Goal: Obtain resource: Download file/media

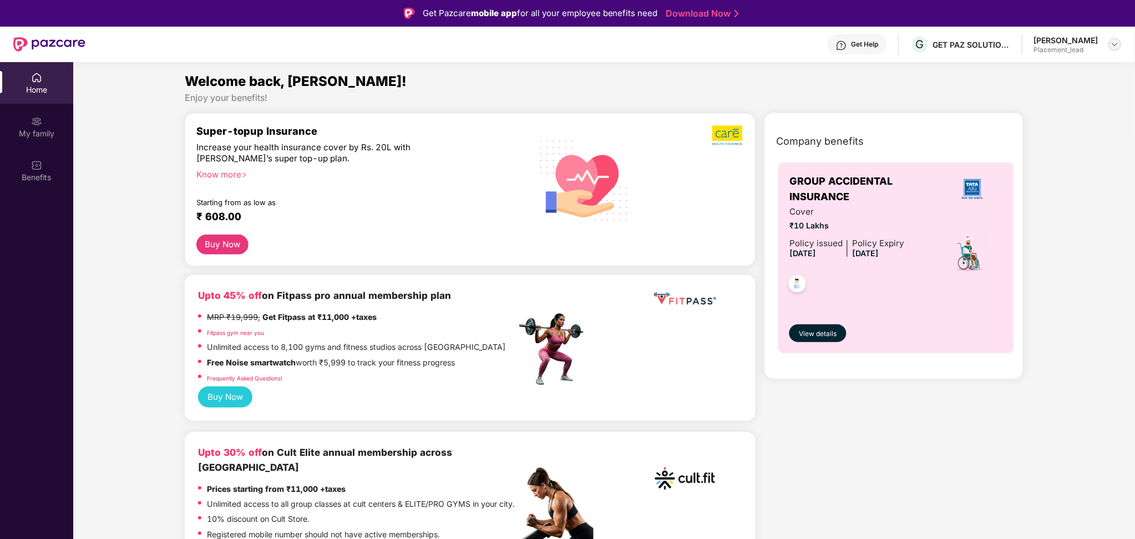
click at [1114, 47] on img at bounding box center [1115, 44] width 9 height 9
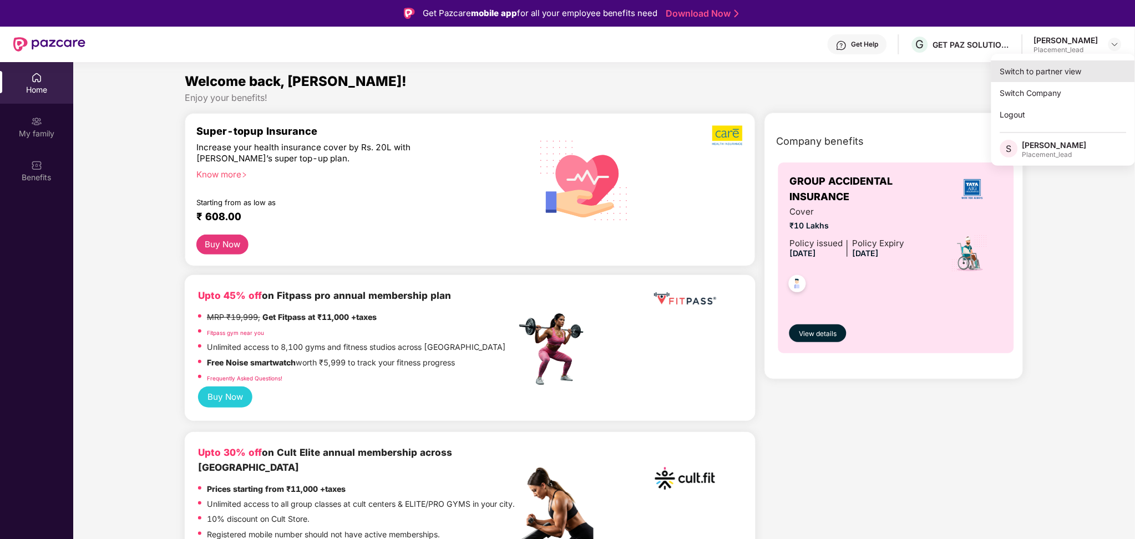
click at [1069, 74] on div "Switch to partner view" at bounding box center [1064, 71] width 144 height 22
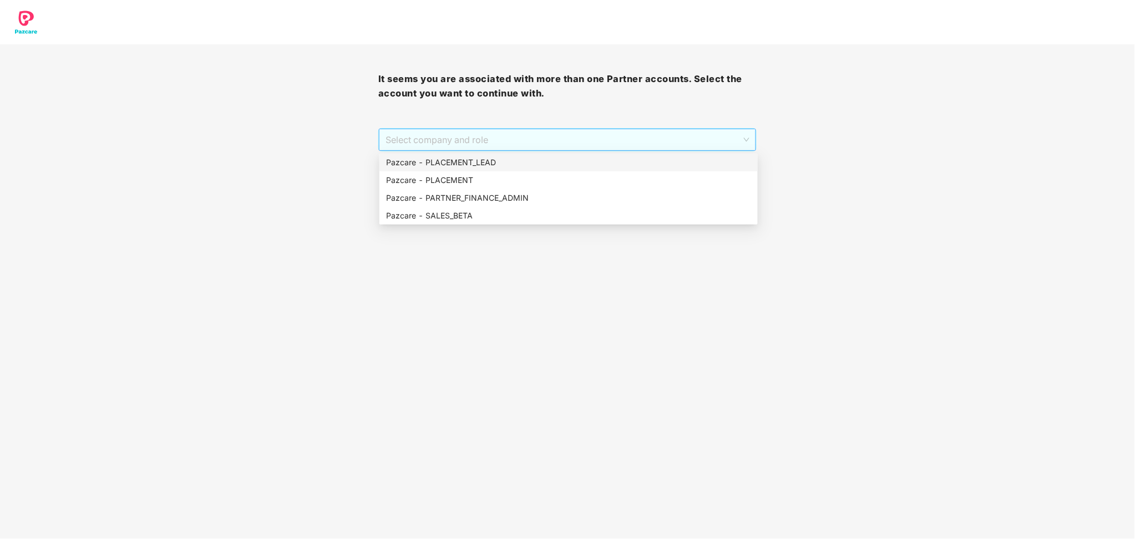
click at [665, 141] on span "Select company and role" at bounding box center [568, 139] width 364 height 21
click at [503, 160] on div "Pazcare - PLACEMENT_LEAD" at bounding box center [568, 162] width 365 height 12
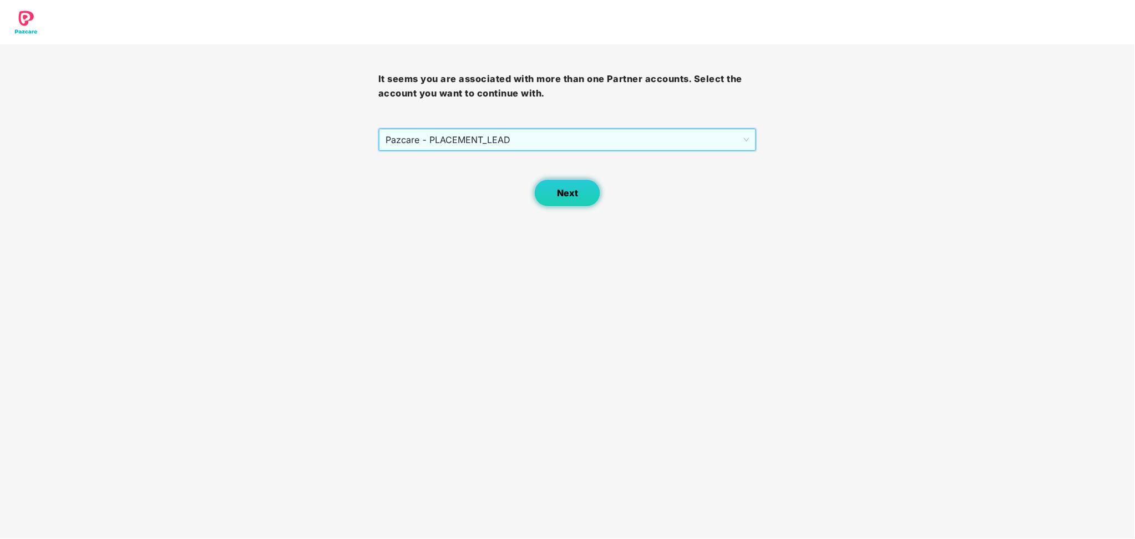
click at [549, 189] on button "Next" at bounding box center [567, 193] width 67 height 28
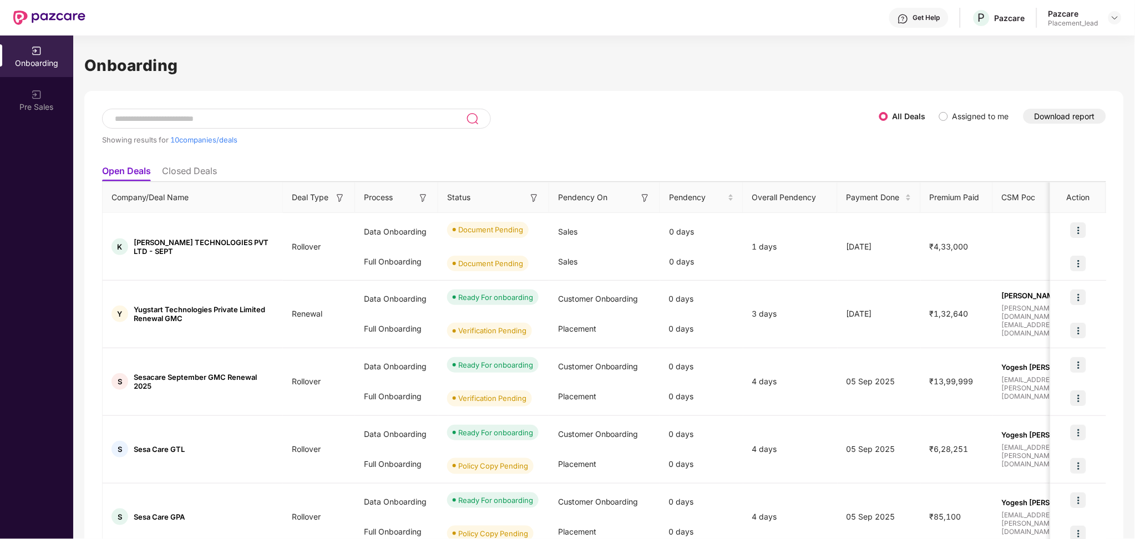
click at [1064, 116] on button "Download report" at bounding box center [1065, 116] width 83 height 15
click at [689, 114] on div "Showing results for 10 companies/deals" at bounding box center [490, 134] width 777 height 51
click at [698, 140] on div "Showing results for 10 companies/deals" at bounding box center [490, 139] width 777 height 9
click at [1064, 115] on button "Download report" at bounding box center [1065, 116] width 83 height 15
click at [1068, 117] on button "Download report" at bounding box center [1065, 116] width 83 height 15
